Goal: Transaction & Acquisition: Purchase product/service

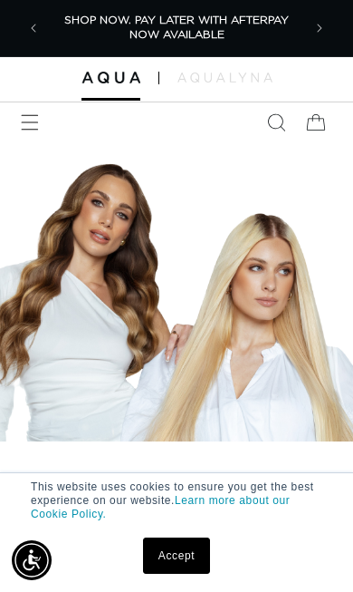
click at [41, 132] on span "Menu" at bounding box center [30, 122] width 40 height 40
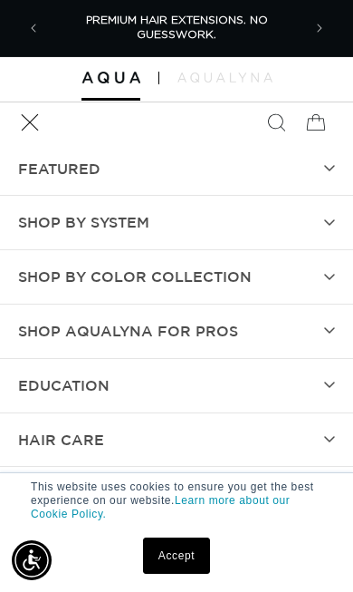
click at [172, 278] on span "Shop by Color Collection" at bounding box center [135, 277] width 234 height 26
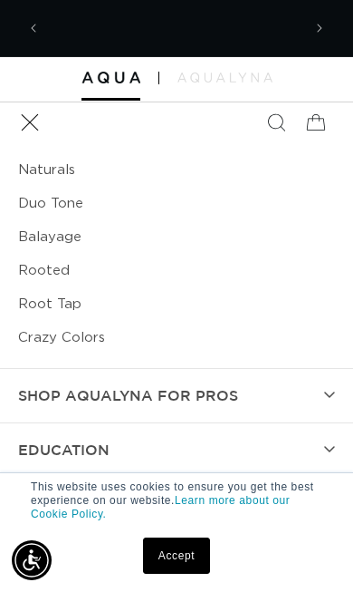
scroll to position [0, 508]
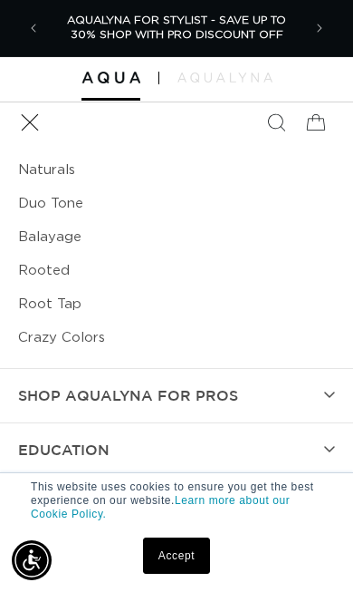
click at [62, 175] on link "Naturals" at bounding box center [176, 170] width 317 height 34
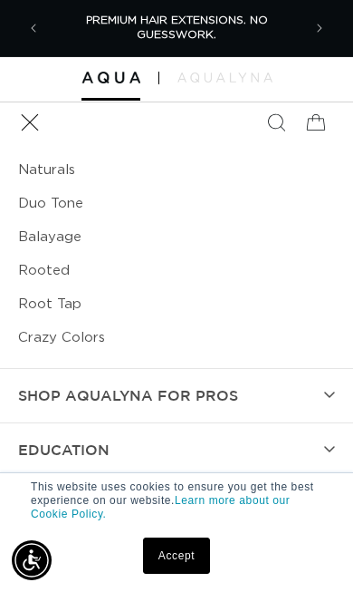
click at [34, 113] on icon "Menu" at bounding box center [30, 122] width 18 height 18
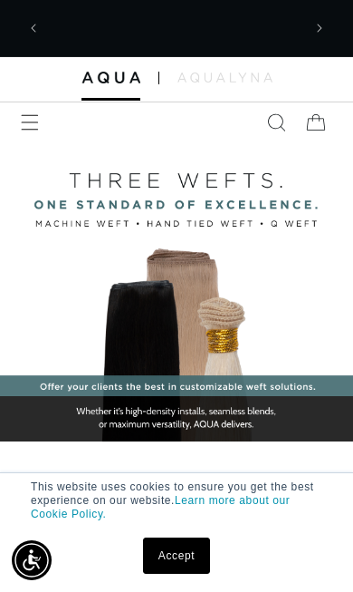
scroll to position [0, 254]
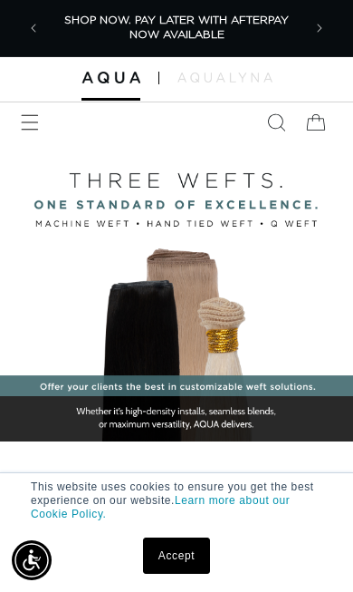
click at [42, 130] on span "Menu" at bounding box center [30, 122] width 40 height 40
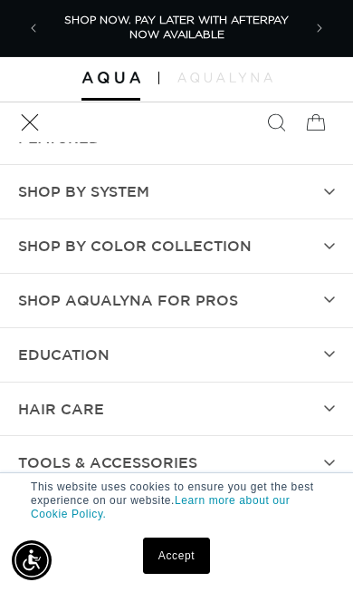
click at [340, 180] on summary "SHOP BY SYSTEM" at bounding box center [176, 191] width 353 height 53
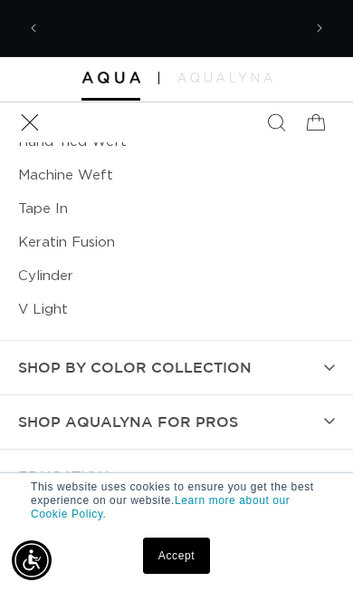
scroll to position [0, 508]
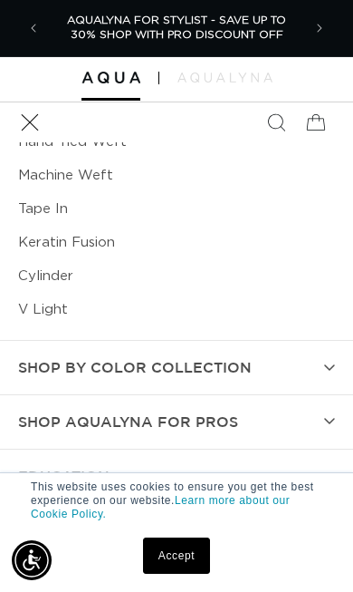
click at [51, 315] on link "V Light" at bounding box center [176, 310] width 317 height 34
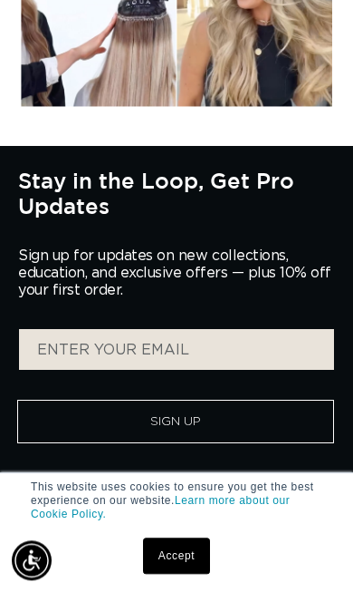
scroll to position [3947, 0]
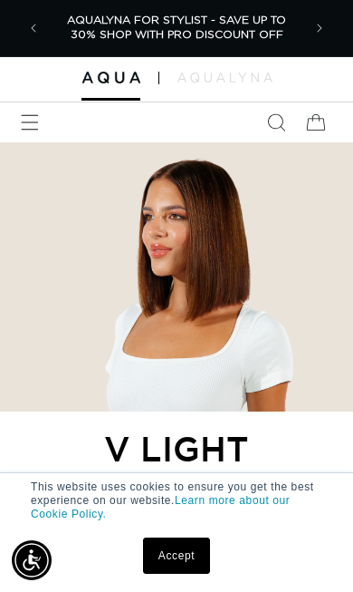
click at [251, 257] on img at bounding box center [176, 276] width 353 height 269
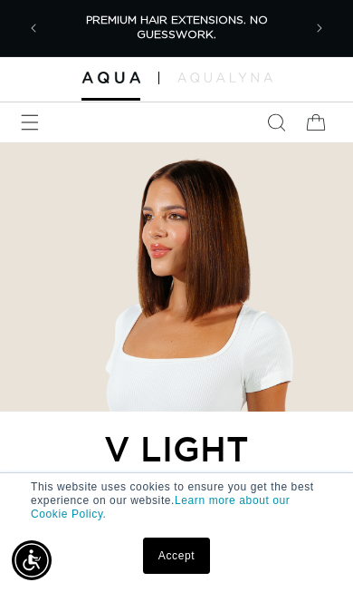
click at [198, 558] on link "Accept" at bounding box center [176, 555] width 67 height 36
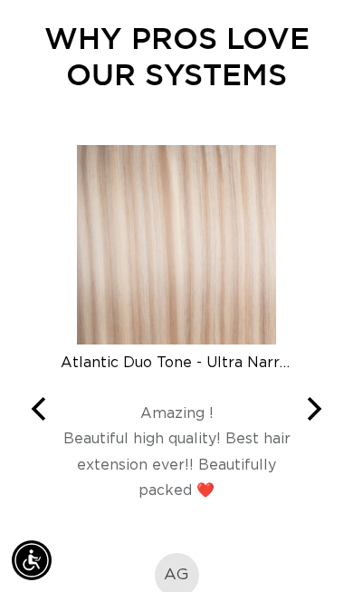
click at [324, 401] on icon "Next" at bounding box center [313, 409] width 24 height 24
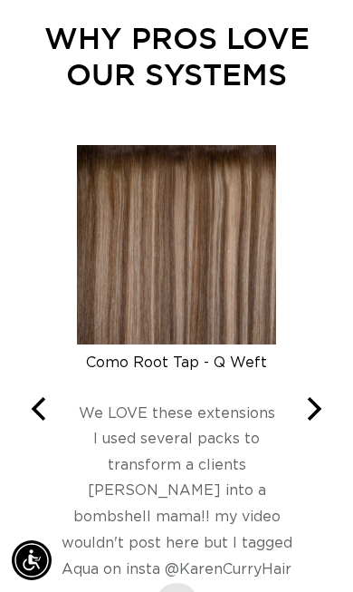
click at [332, 403] on button "Next" at bounding box center [313, 409] width 40 height 40
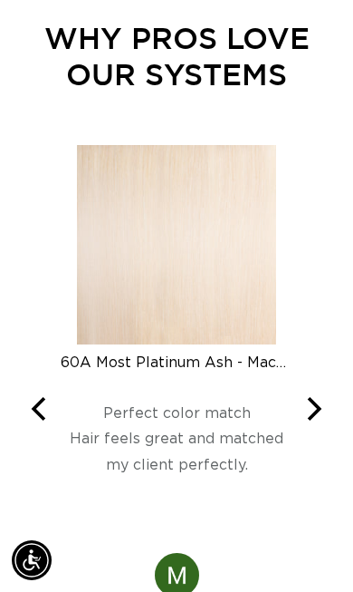
click at [44, 411] on icon "Previous" at bounding box center [41, 409] width 24 height 24
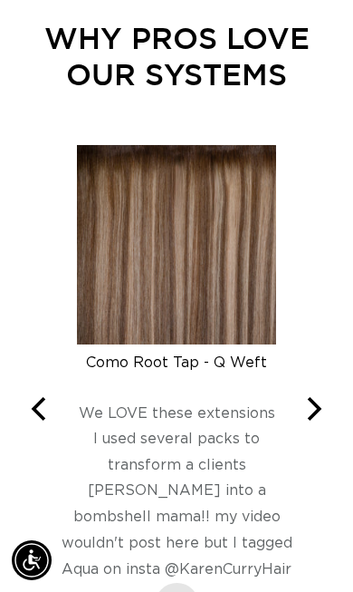
click at [236, 305] on img at bounding box center [176, 244] width 199 height 199
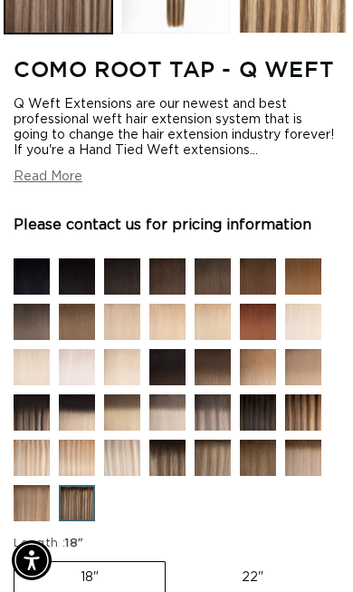
scroll to position [0, 306]
click at [321, 320] on img at bounding box center [316, 289] width 63 height 63
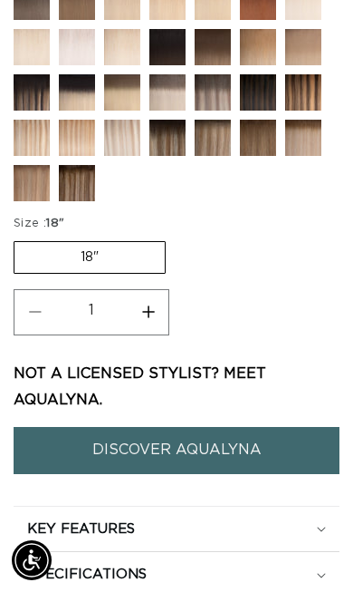
scroll to position [0, 613]
click at [115, 274] on label "18" Variant sold out or unavailable" at bounding box center [90, 257] width 152 height 33
click at [19, 238] on input "18" Variant sold out or unavailable" at bounding box center [18, 237] width 1 height 1
click at [115, 274] on label "18" Variant sold out or unavailable" at bounding box center [90, 257] width 152 height 33
click at [19, 238] on input "18" Variant sold out or unavailable" at bounding box center [18, 237] width 1 height 1
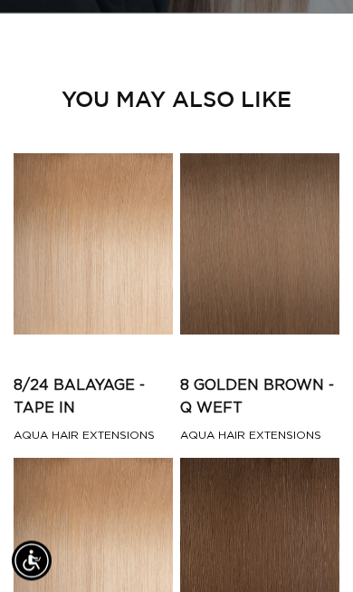
scroll to position [0, 0]
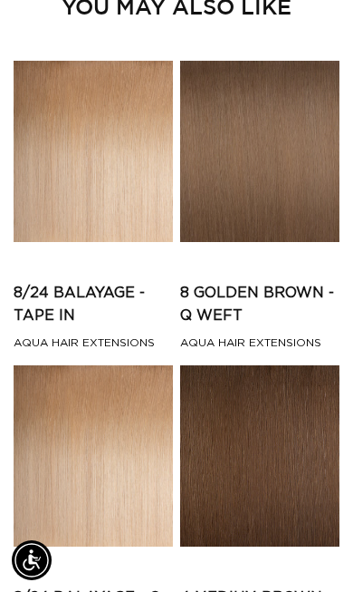
click at [268, 282] on link "8 Golden Brown - Q Weft" at bounding box center [260, 304] width 160 height 45
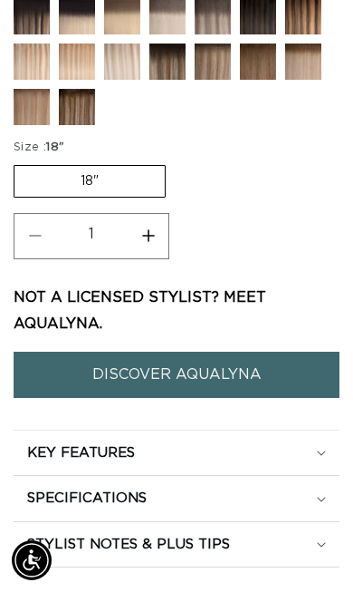
click at [187, 398] on link "DISCOVER AQUALYNA" at bounding box center [177, 375] width 326 height 46
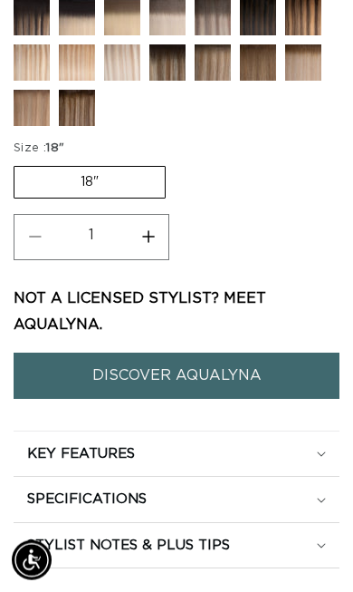
scroll to position [969, 0]
